Goal: Information Seeking & Learning: Check status

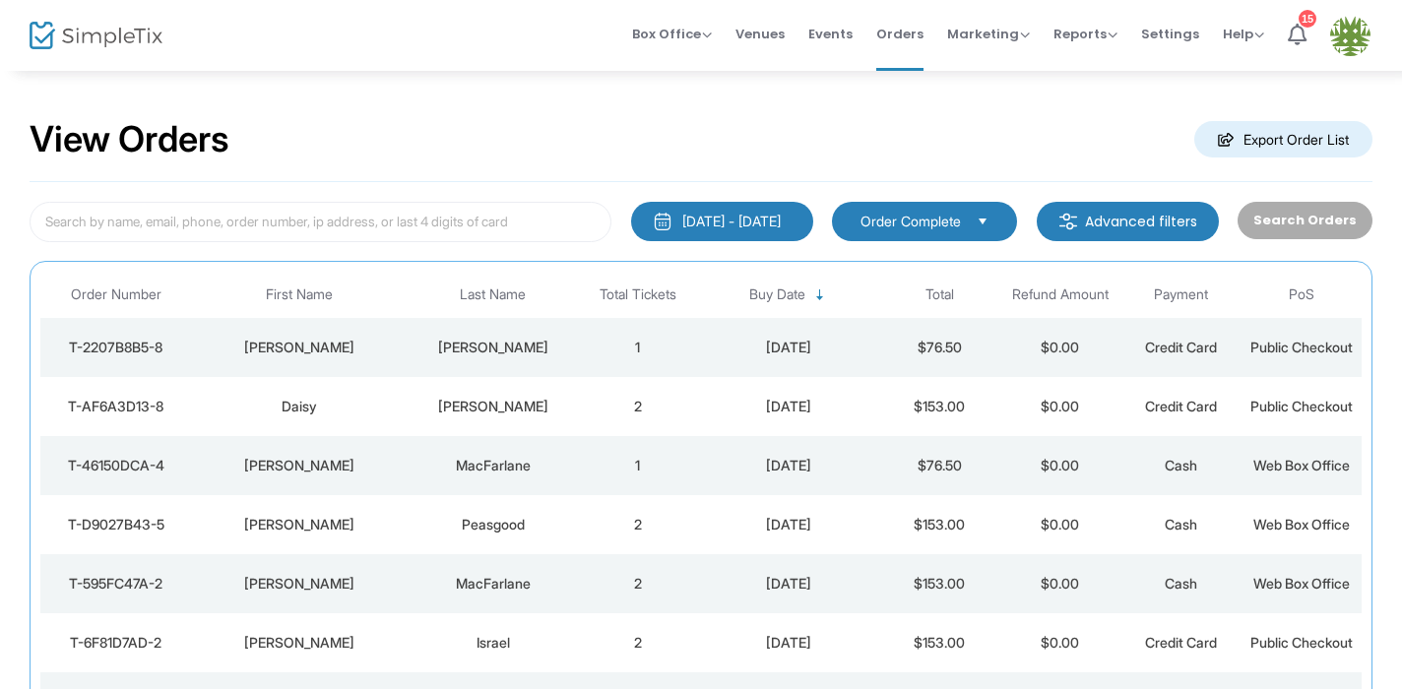
click at [706, 216] on div "[DATE] - [DATE]" at bounding box center [731, 222] width 98 height 20
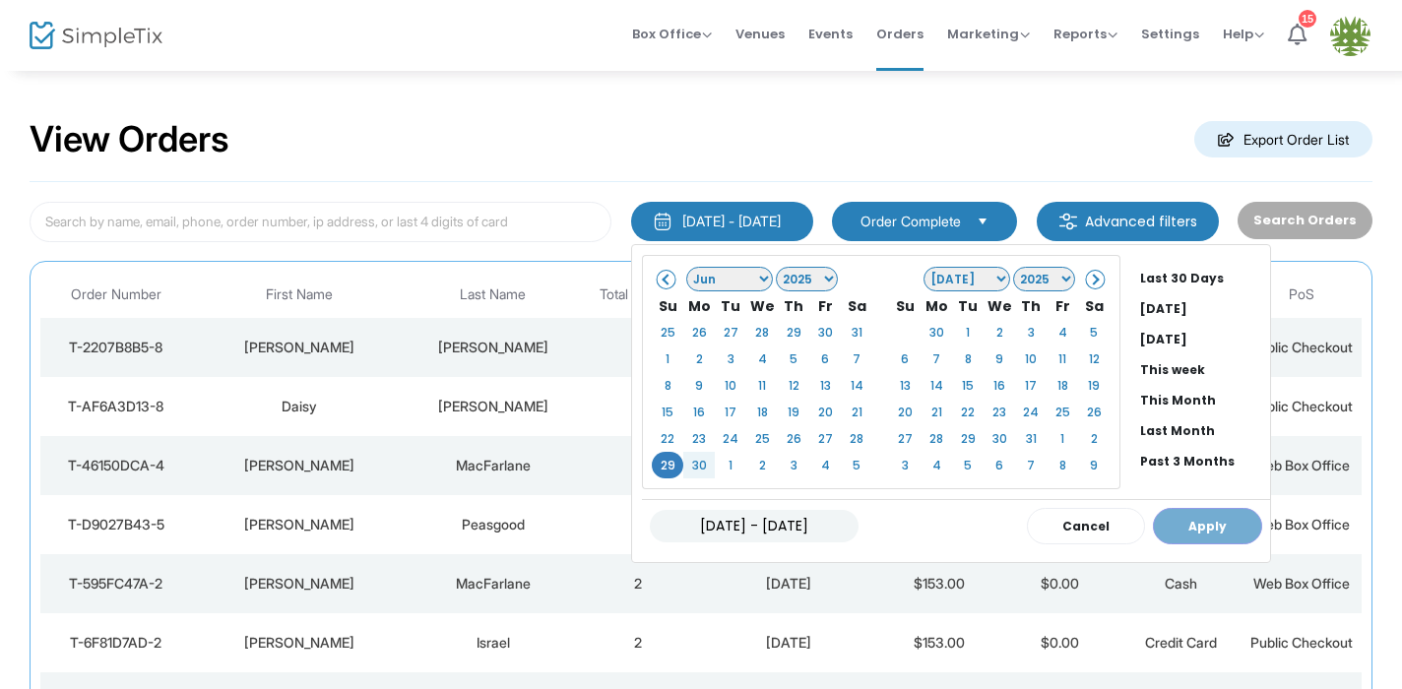
click at [1088, 277] on span at bounding box center [1093, 279] width 11 height 11
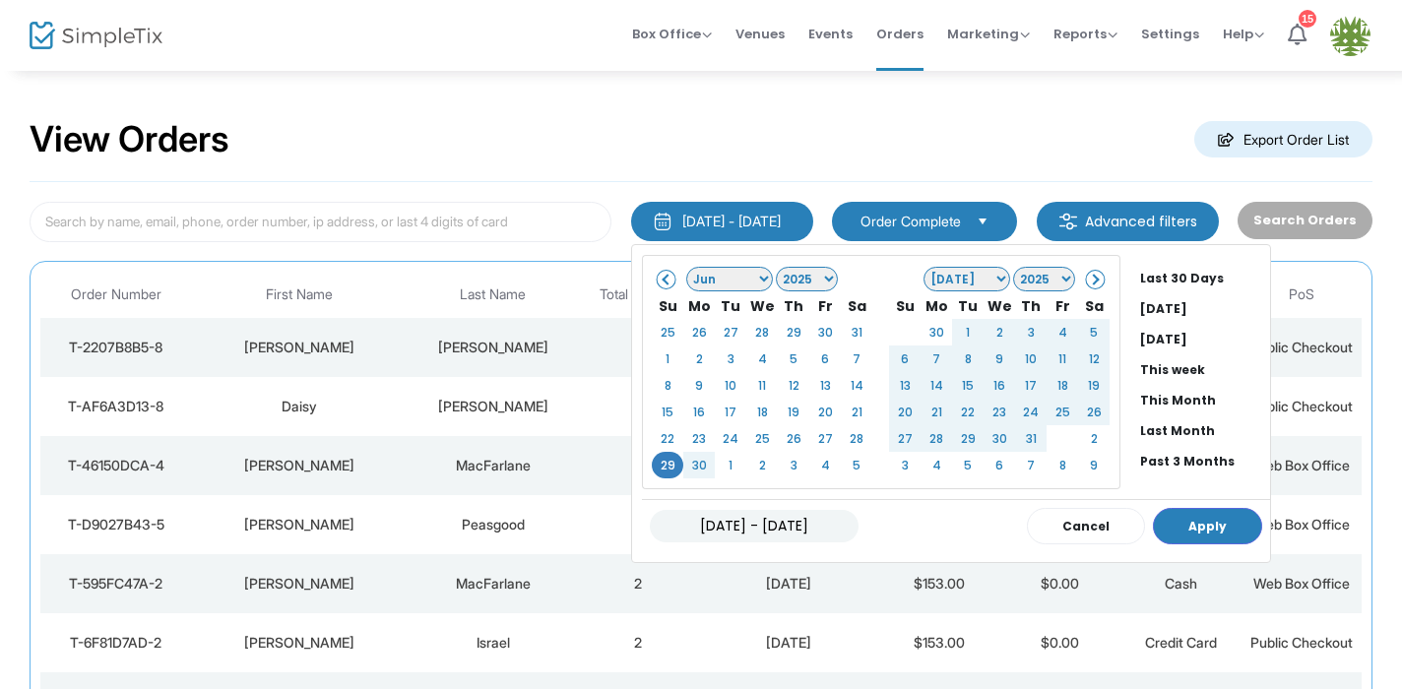
click at [1088, 274] on span at bounding box center [1093, 279] width 11 height 11
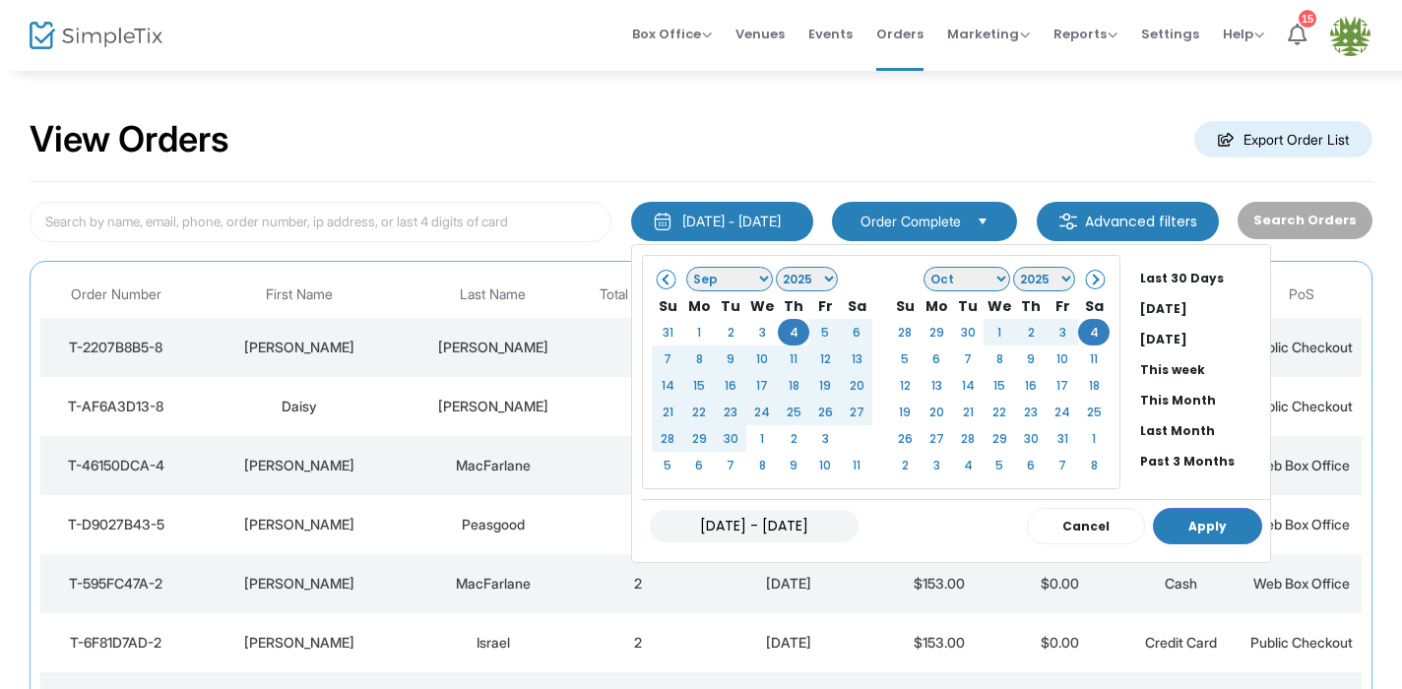
click at [662, 279] on span at bounding box center [667, 279] width 11 height 11
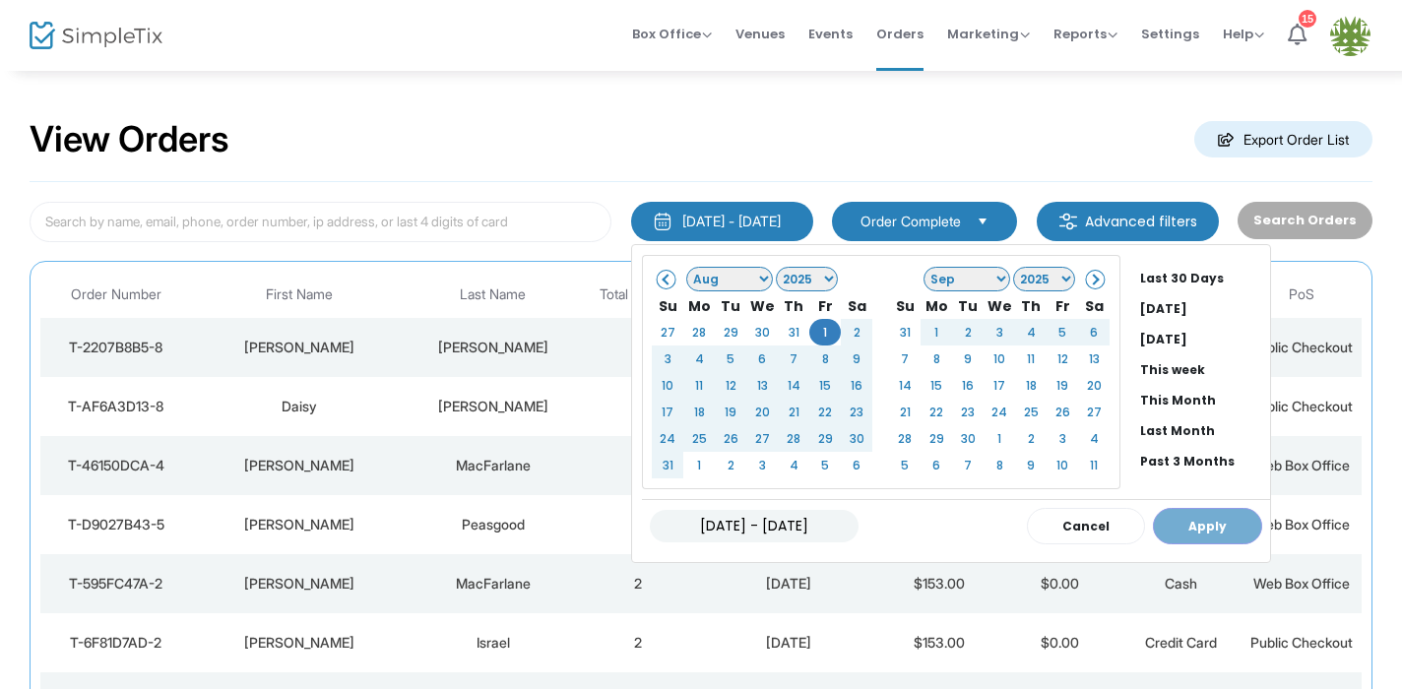
click at [1088, 281] on span at bounding box center [1093, 279] width 11 height 11
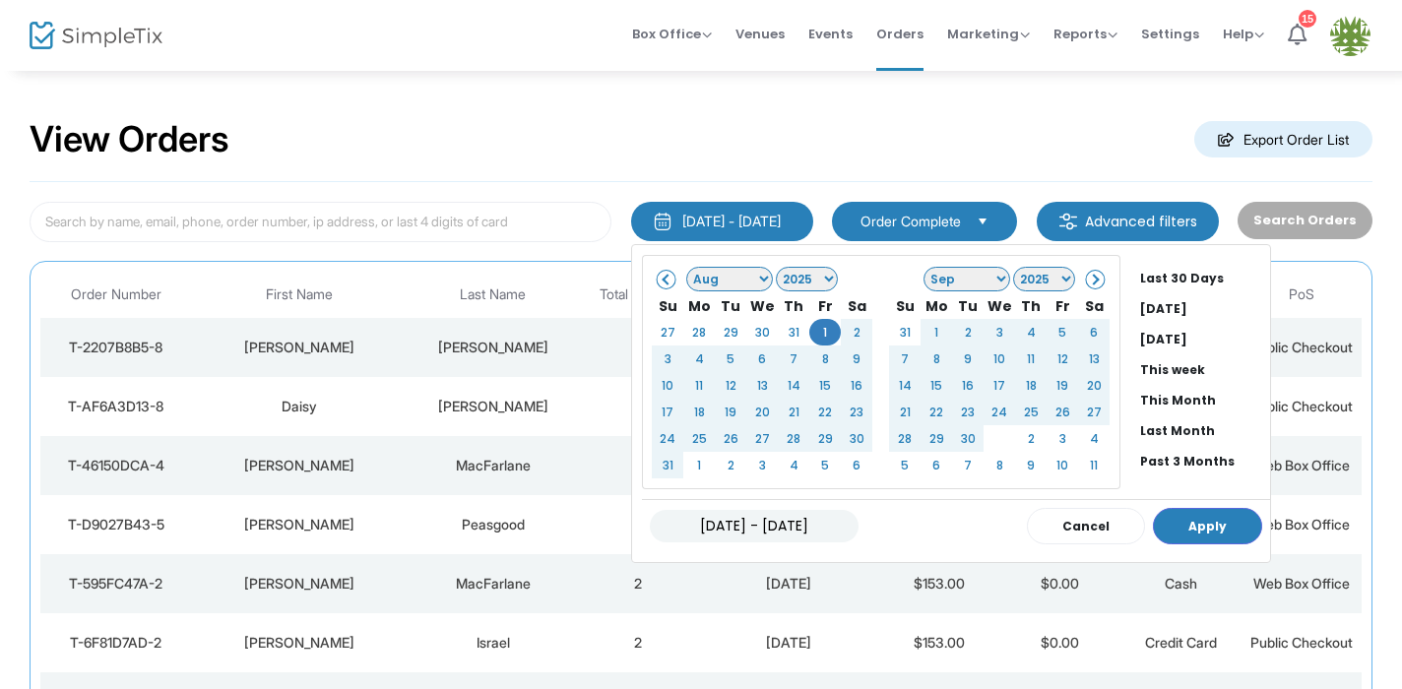
click at [1088, 281] on span at bounding box center [1093, 279] width 11 height 11
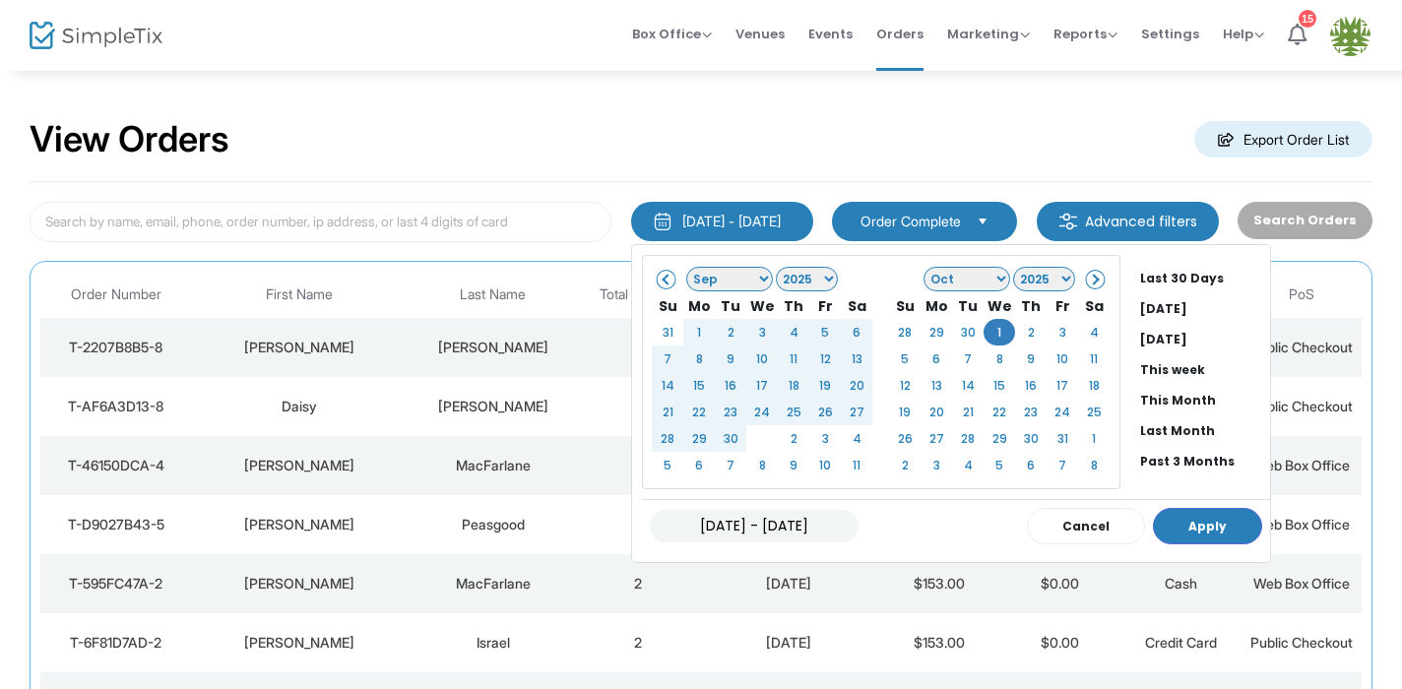
click at [1129, 229] on m-button "Advanced filters" at bounding box center [1128, 221] width 182 height 39
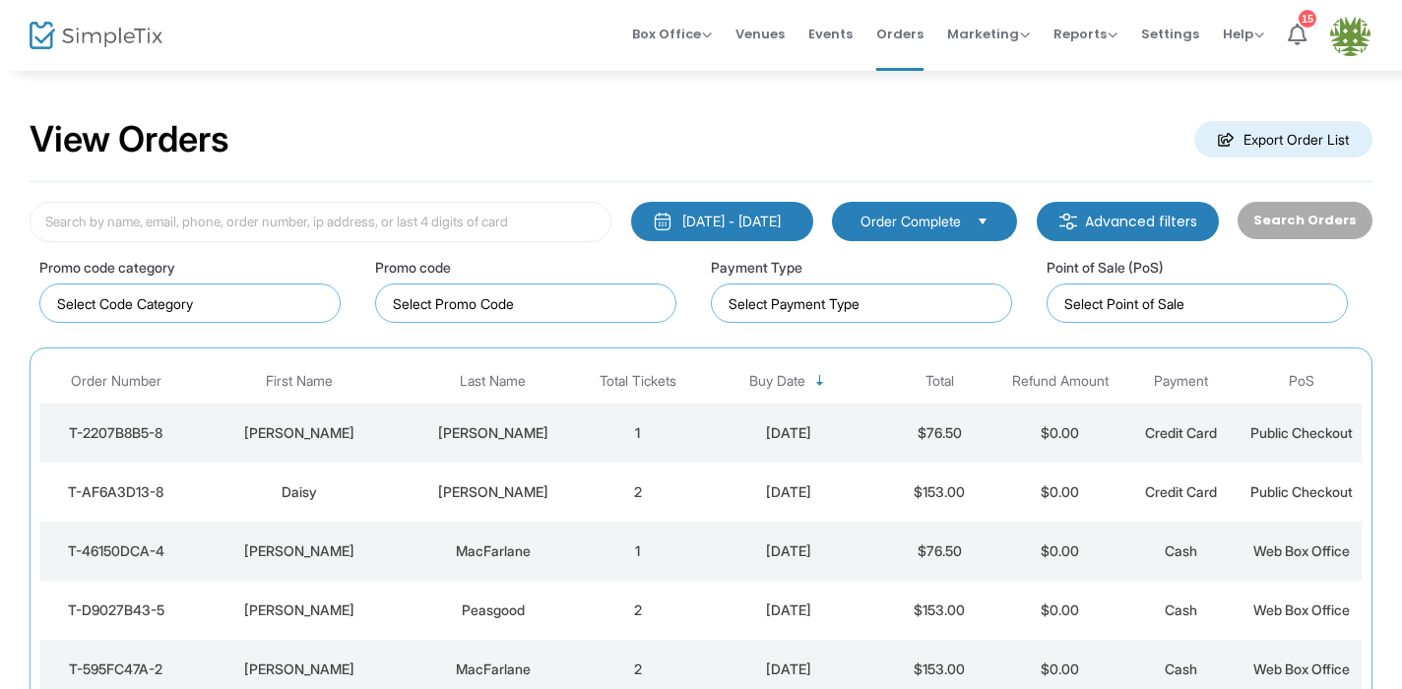
click at [730, 226] on div "[DATE] - [DATE]" at bounding box center [731, 222] width 98 height 20
click at [940, 229] on span "Order Complete" at bounding box center [910, 222] width 100 height 20
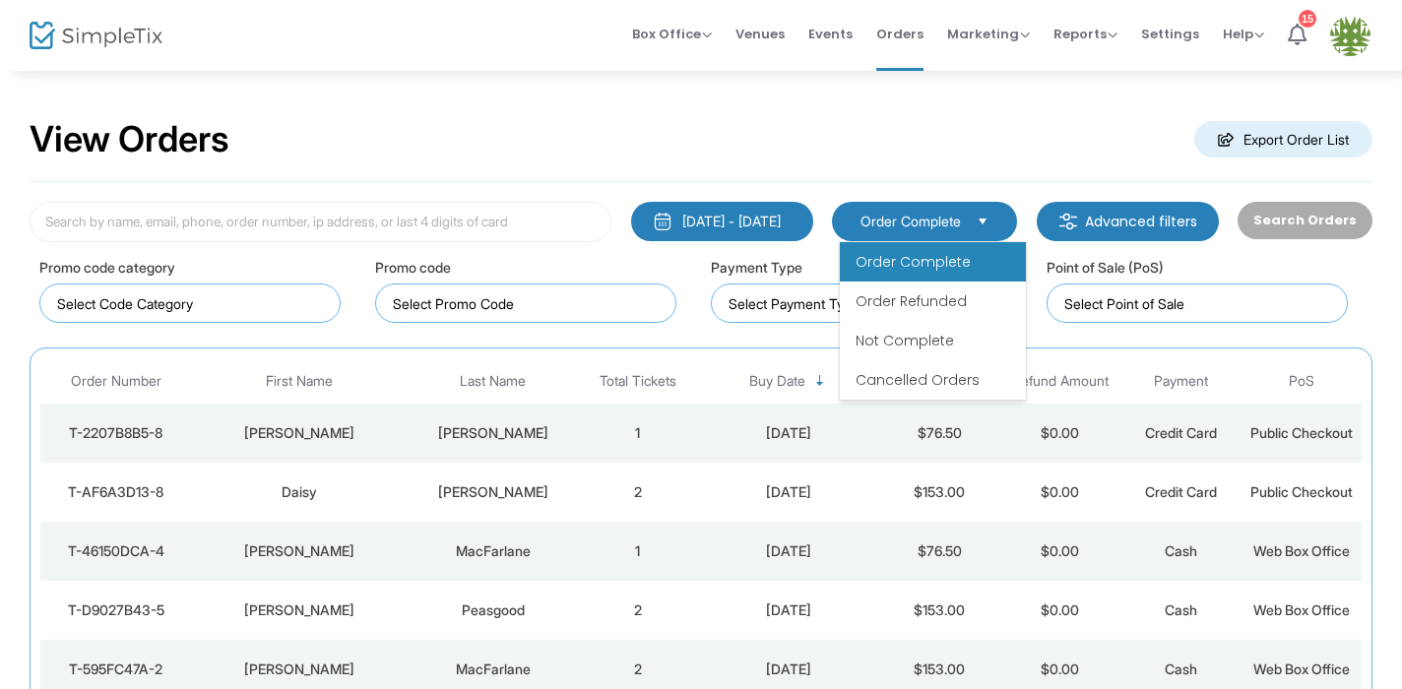
click at [905, 266] on span "Order Complete" at bounding box center [913, 262] width 115 height 20
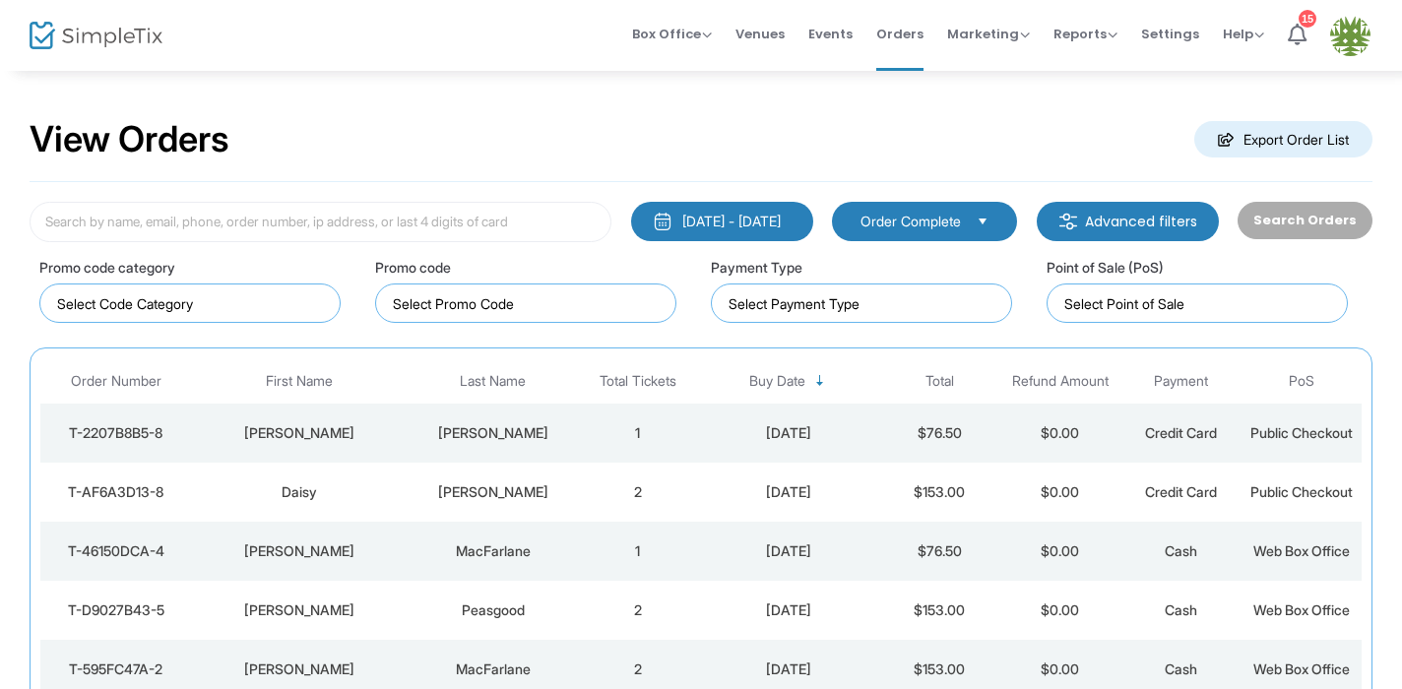
click at [682, 224] on div "[DATE] - [DATE]" at bounding box center [731, 222] width 98 height 20
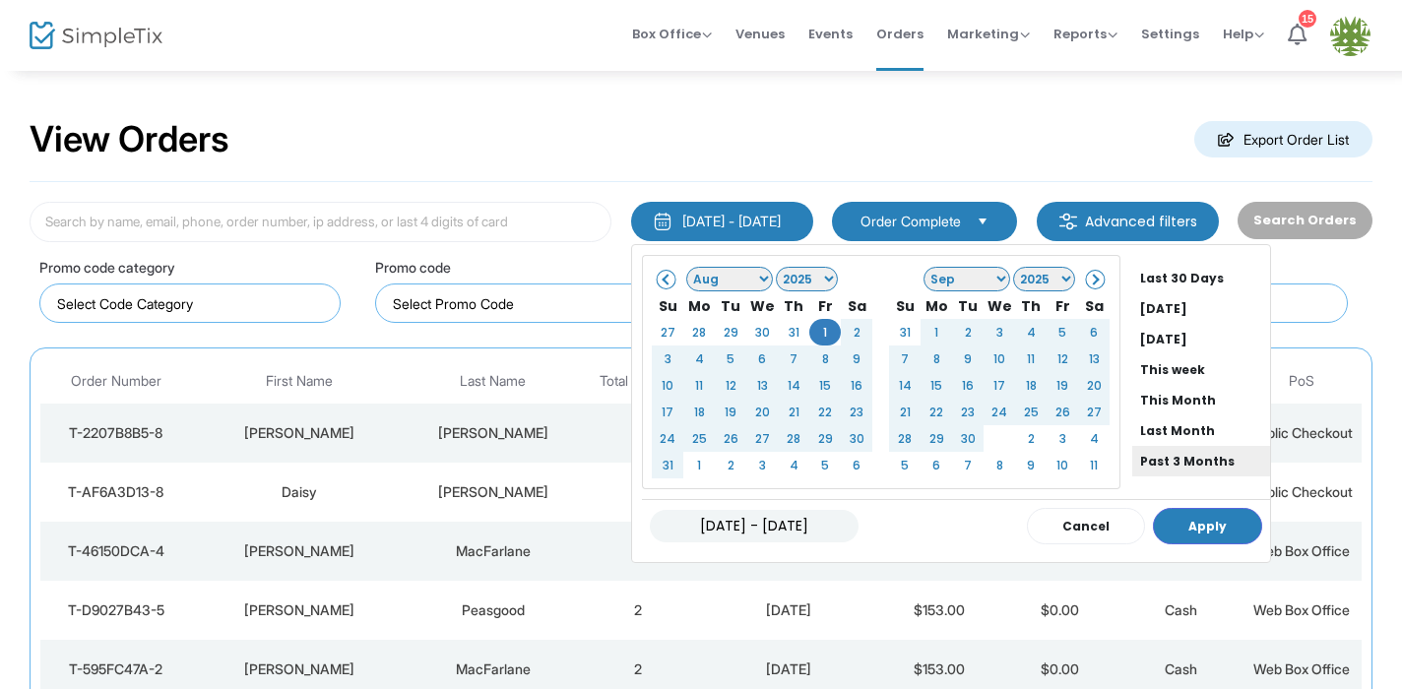
click at [1145, 460] on li "Past 3 Months" at bounding box center [1201, 461] width 138 height 31
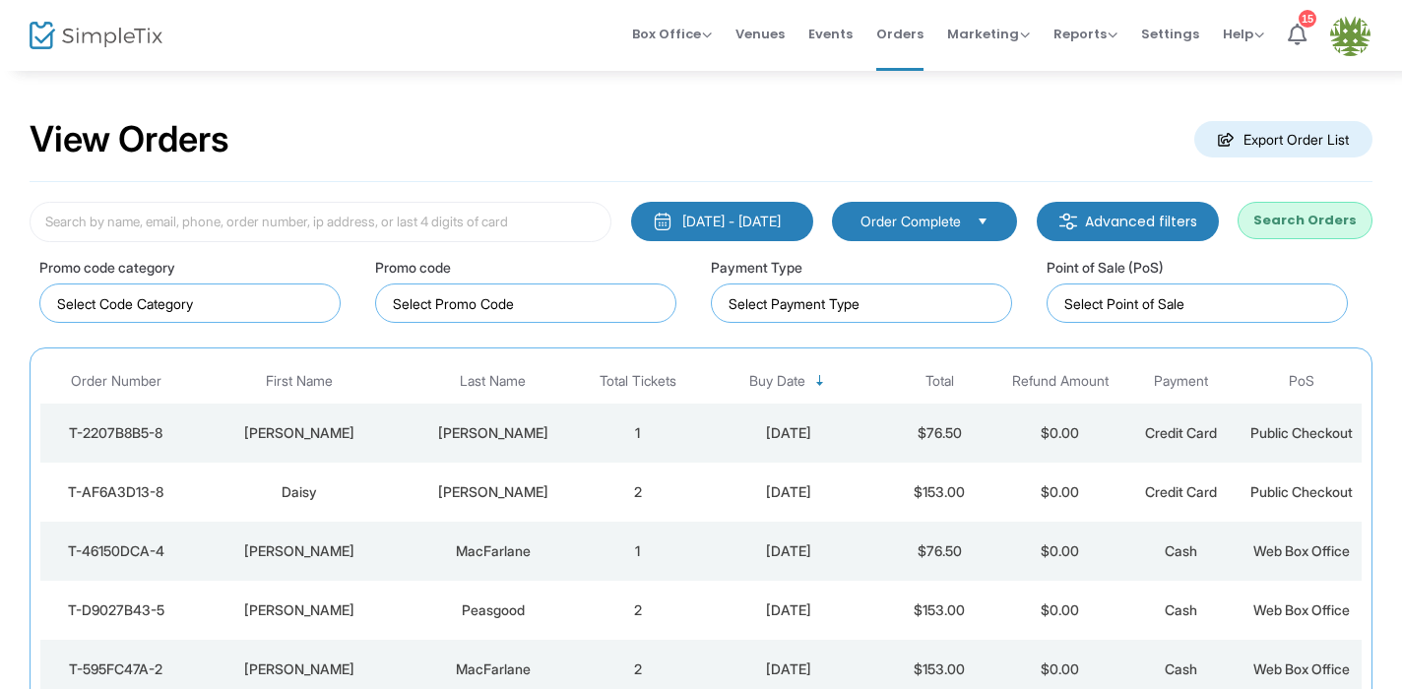
click at [735, 222] on div "[DATE] - [DATE]" at bounding box center [731, 222] width 98 height 20
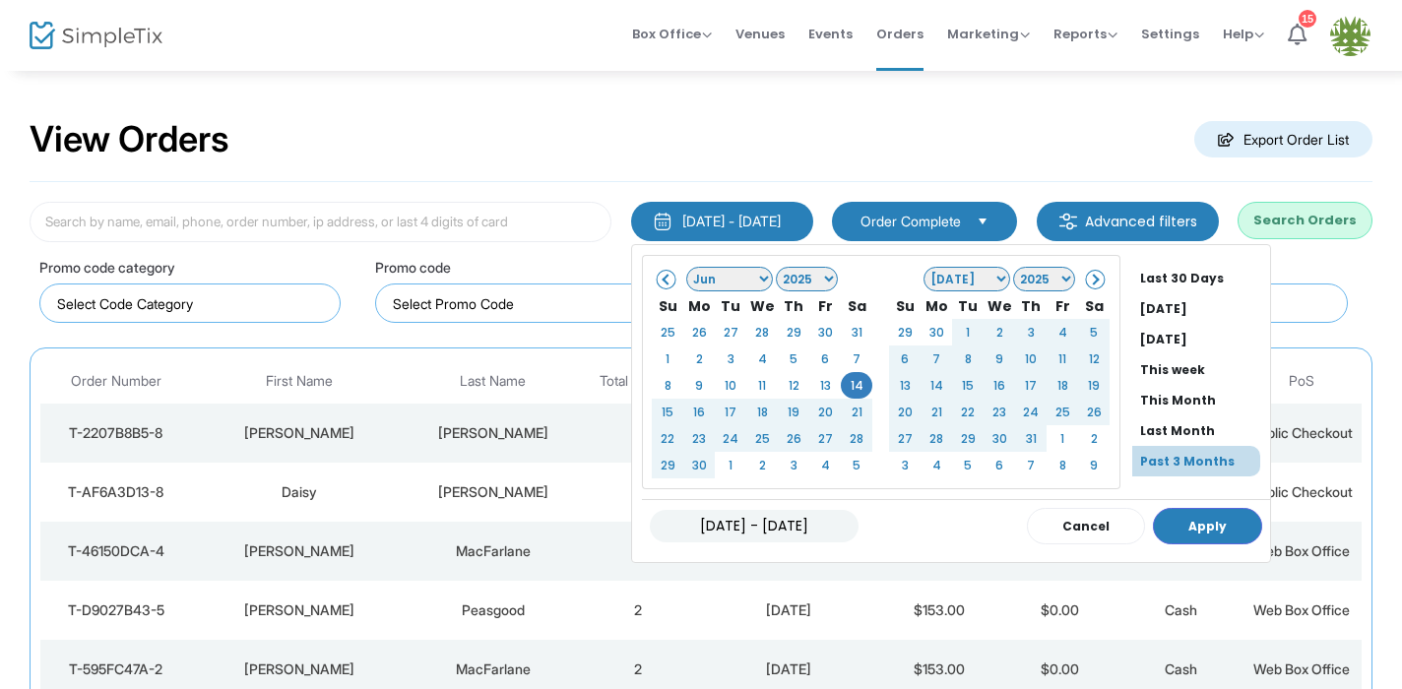
click at [1088, 285] on span at bounding box center [1093, 279] width 11 height 11
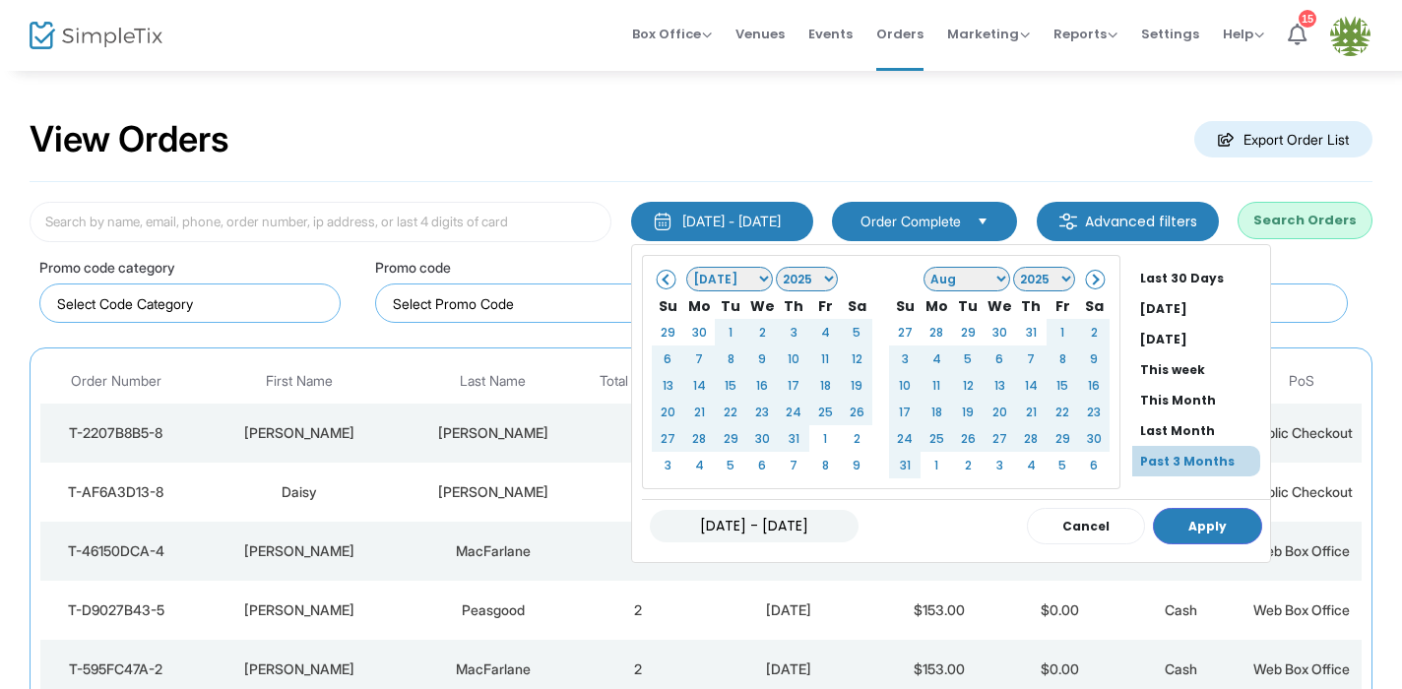
click at [1088, 285] on span at bounding box center [1093, 279] width 11 height 11
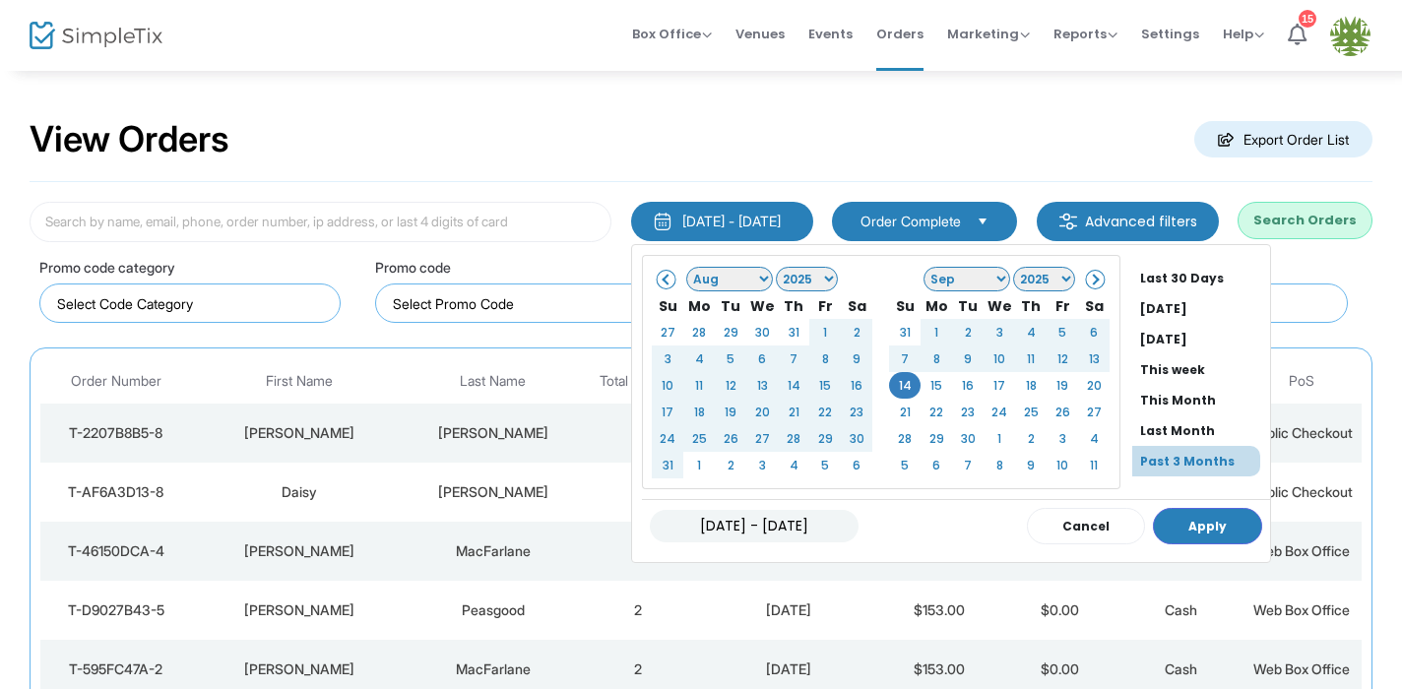
click at [512, 254] on div "Promo code" at bounding box center [533, 285] width 336 height 77
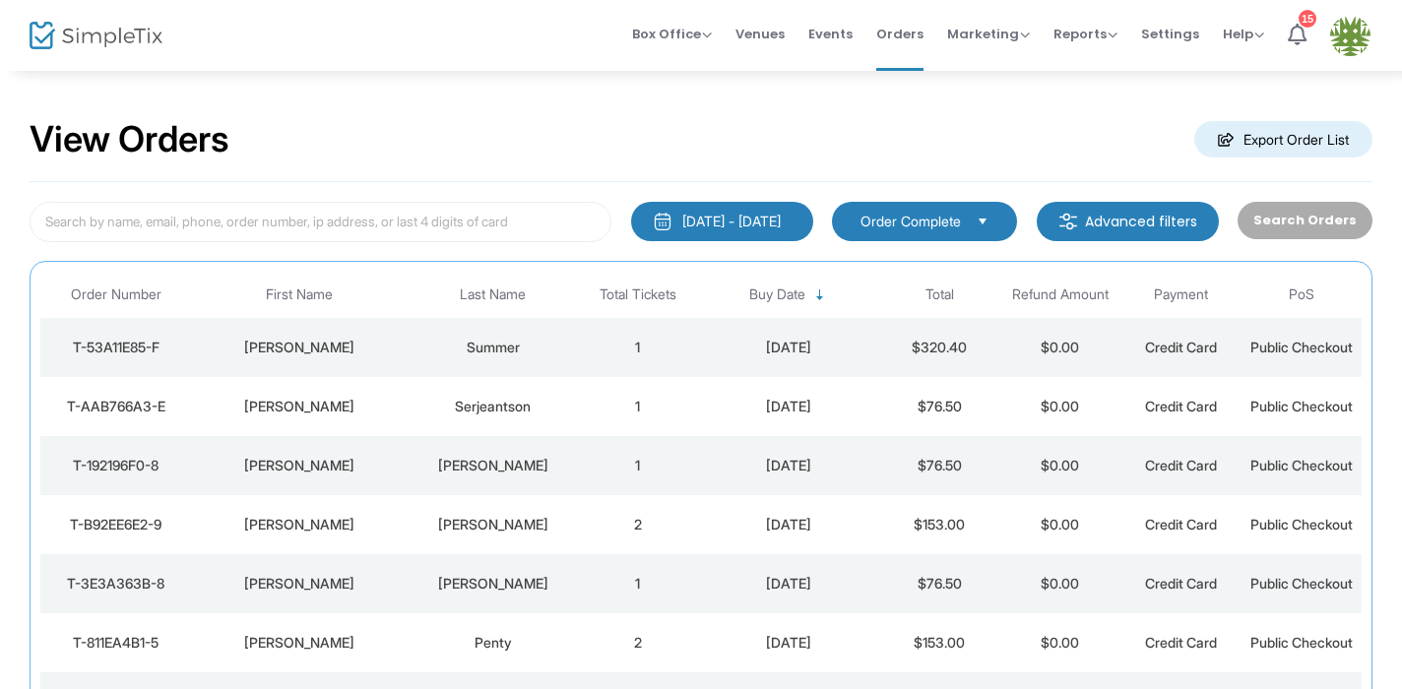
click at [668, 346] on td "1" at bounding box center [637, 347] width 121 height 59
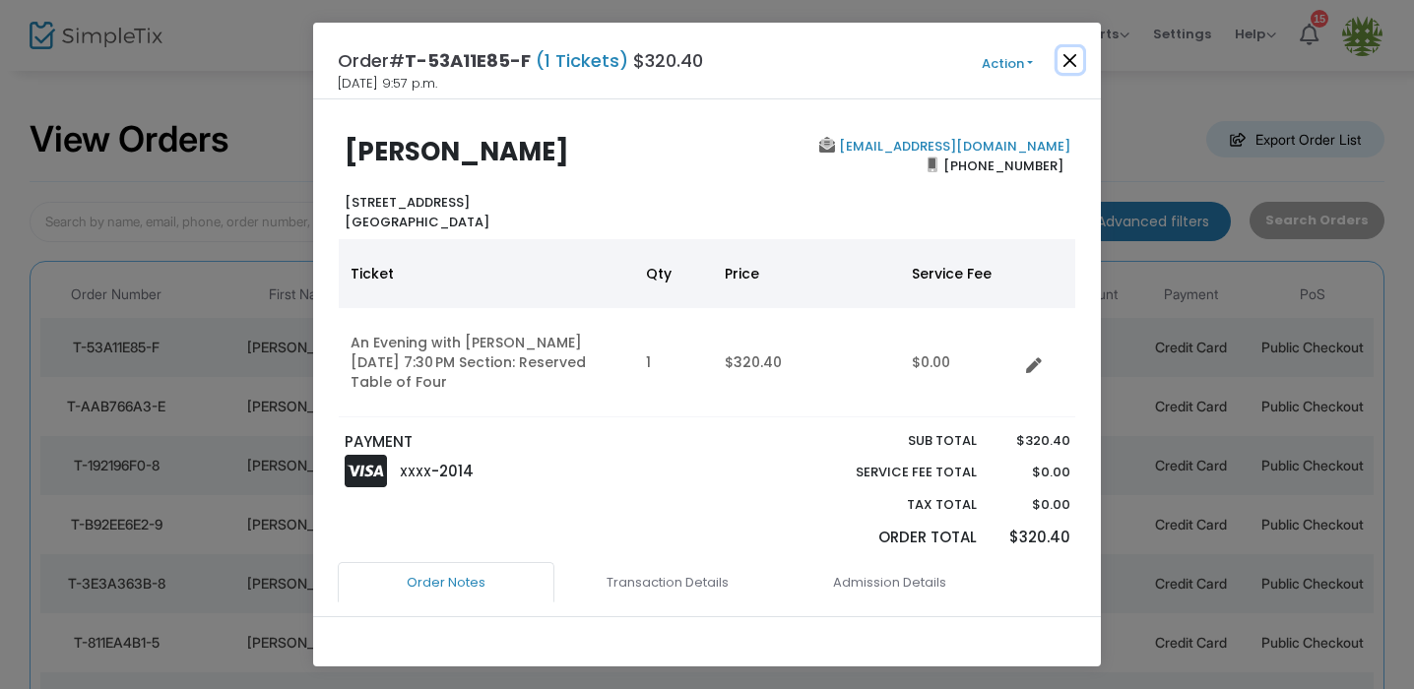
click at [1068, 57] on button "Close" at bounding box center [1070, 60] width 26 height 26
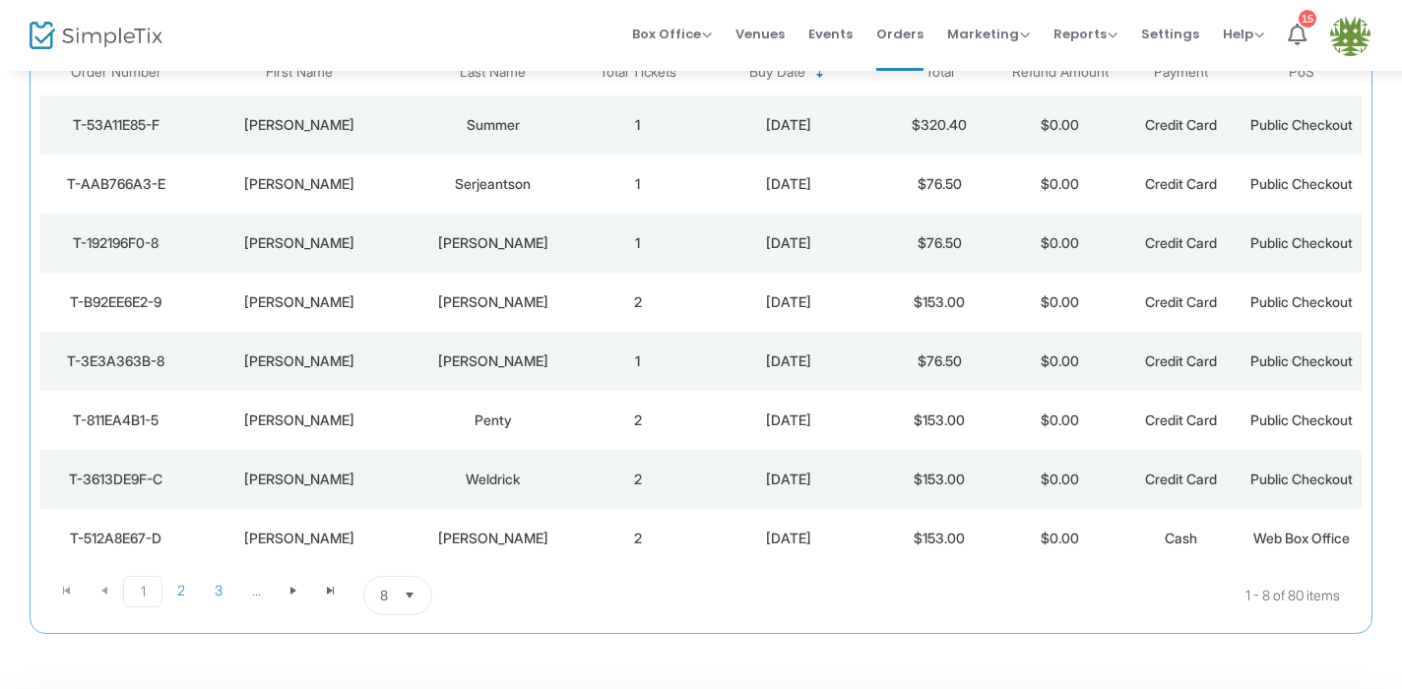
scroll to position [224, 0]
click at [410, 593] on span "Select" at bounding box center [410, 594] width 32 height 32
click at [412, 470] on li "25" at bounding box center [398, 474] width 68 height 39
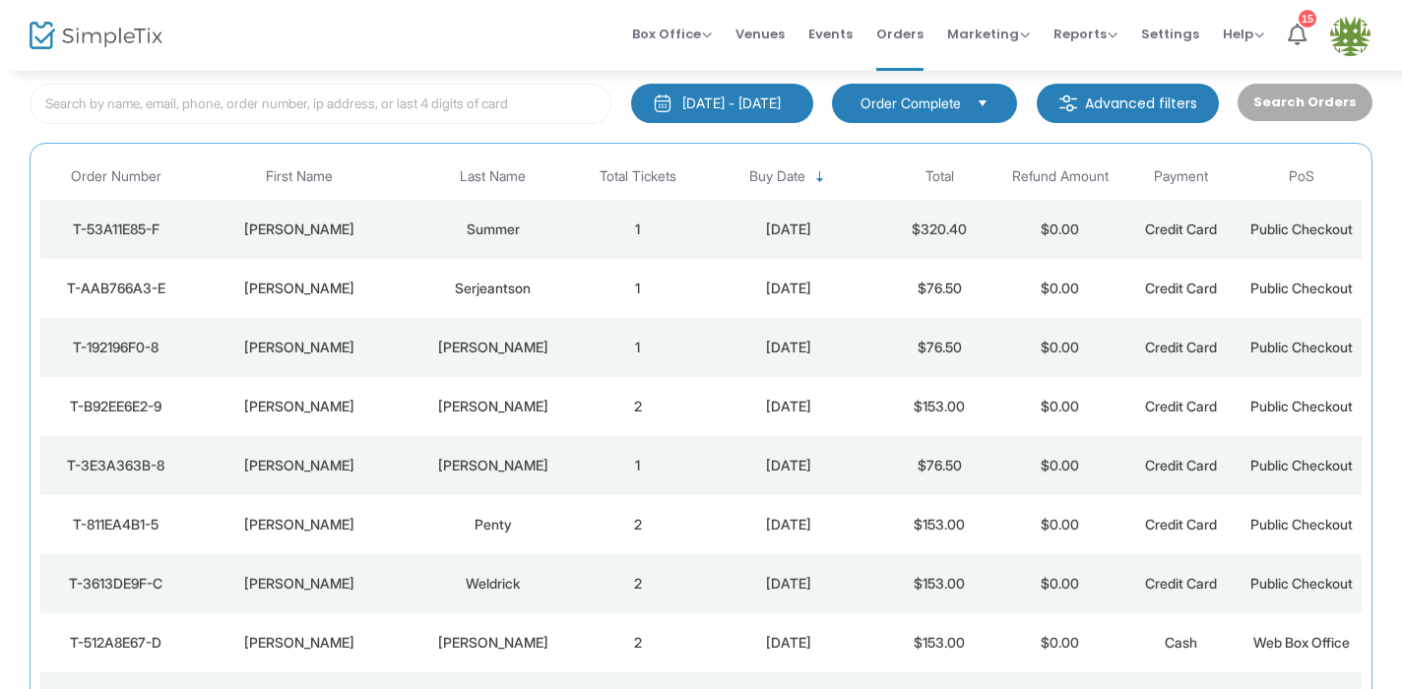
scroll to position [113, 0]
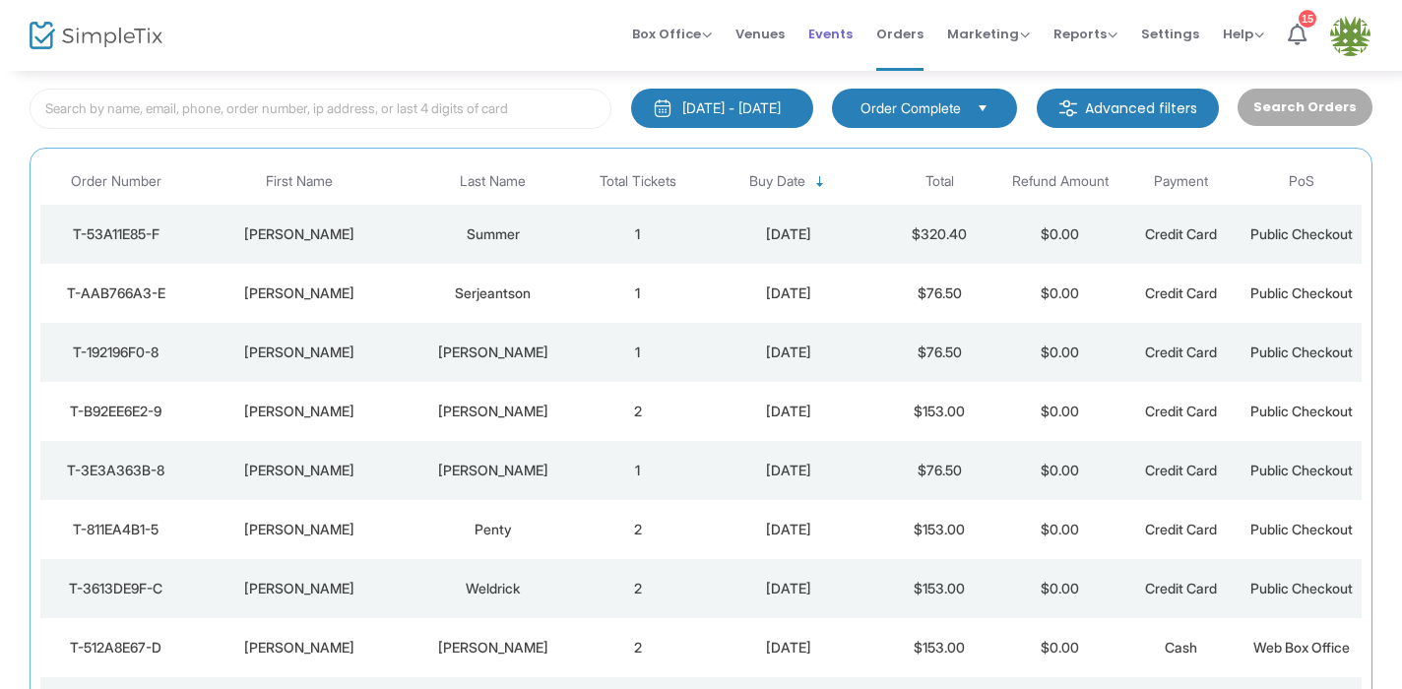
click at [834, 32] on span "Events" at bounding box center [830, 34] width 44 height 50
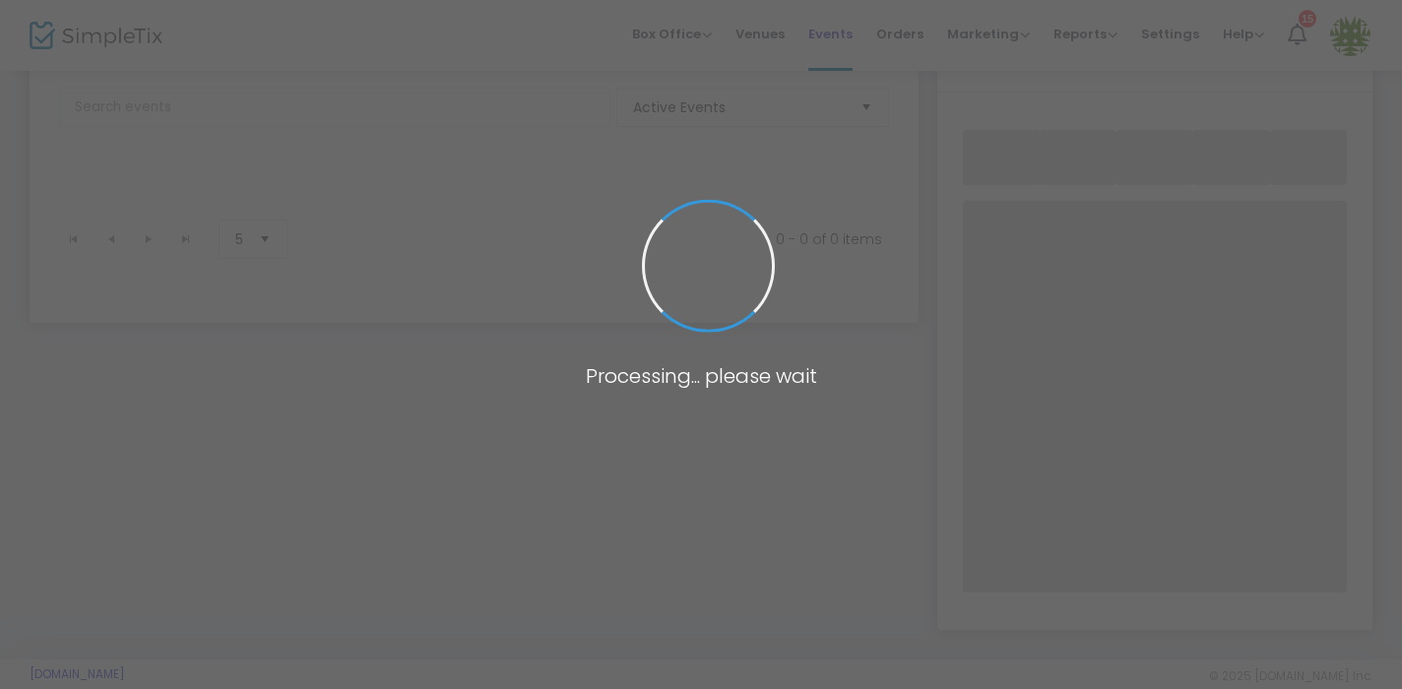
scroll to position [137, 0]
